Goal: Find specific fact: Find specific fact

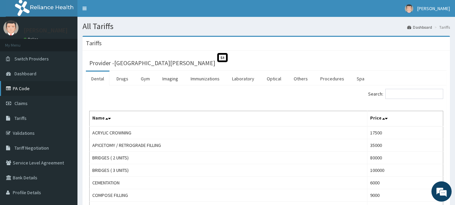
click at [22, 88] on link "PA Code" at bounding box center [39, 88] width 78 height 15
click at [399, 96] on input "Search:" at bounding box center [415, 94] width 58 height 10
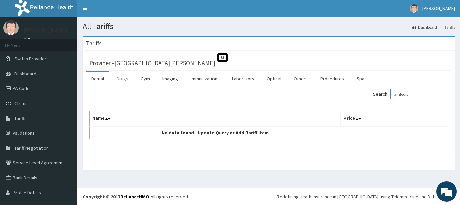
type input "amlodip"
click at [126, 78] on link "Drugs" at bounding box center [122, 78] width 23 height 14
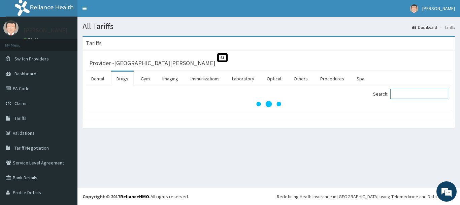
click at [394, 94] on input "Search:" at bounding box center [420, 94] width 58 height 10
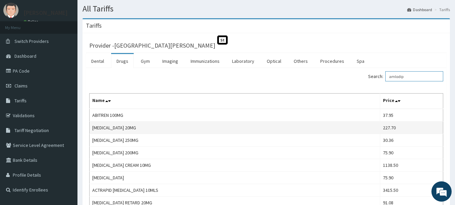
scroll to position [34, 0]
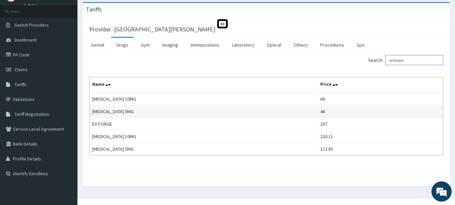
type input "amlodip"
